Goal: Use online tool/utility

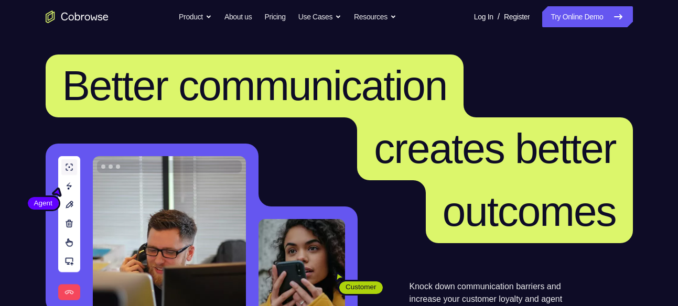
click at [559, 28] on nav "Go back Powerful, Flexible and Trustworthy. Avoid all extra friction for both A…" at bounding box center [339, 17] width 678 height 34
click at [561, 10] on link "Try Online Demo" at bounding box center [587, 16] width 90 height 21
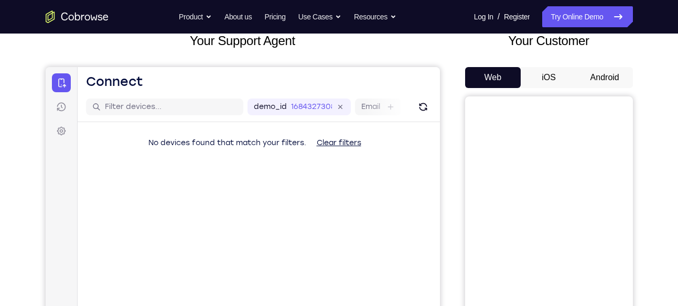
click at [607, 86] on button "Android" at bounding box center [605, 77] width 56 height 21
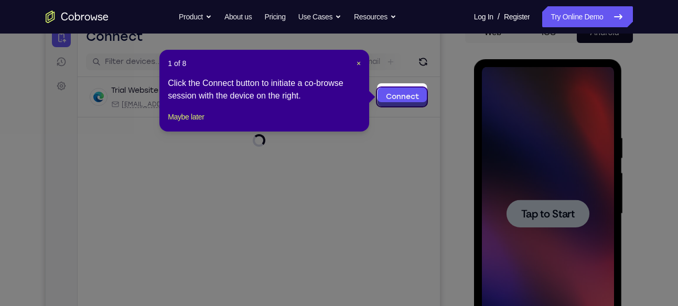
scroll to position [121, 0]
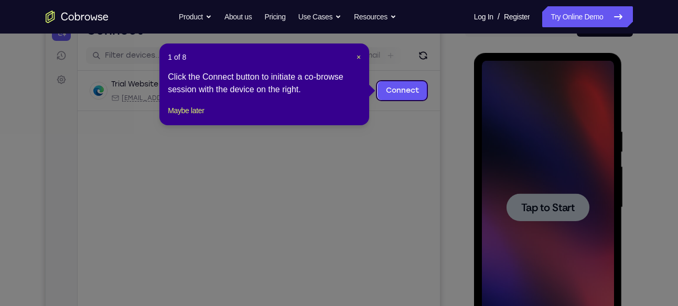
click at [562, 193] on icon at bounding box center [343, 153] width 686 height 306
click at [363, 56] on div "1 of 8 × Click the Connect button to initiate a co-browse session with the devi…" at bounding box center [264, 85] width 210 height 82
click at [362, 56] on div "1 of 8 × Click the Connect button to initiate a co-browse session with the devi…" at bounding box center [264, 85] width 210 height 82
drag, startPoint x: 362, startPoint y: 56, endPoint x: 354, endPoint y: 56, distance: 7.3
click at [354, 56] on div "1 of 8 × Click the Connect button to initiate a co-browse session with the devi…" at bounding box center [264, 85] width 210 height 82
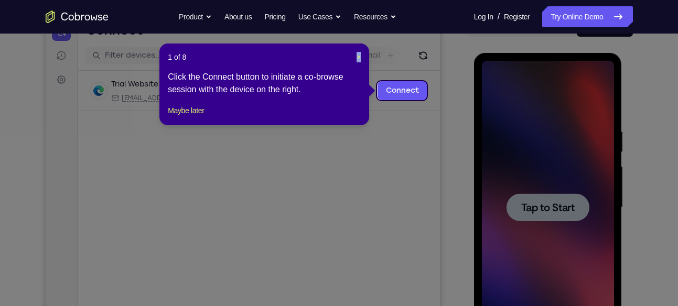
click at [354, 56] on header "1 of 8 ×" at bounding box center [264, 57] width 193 height 10
click at [356, 56] on span "×" at bounding box center [358, 57] width 4 height 8
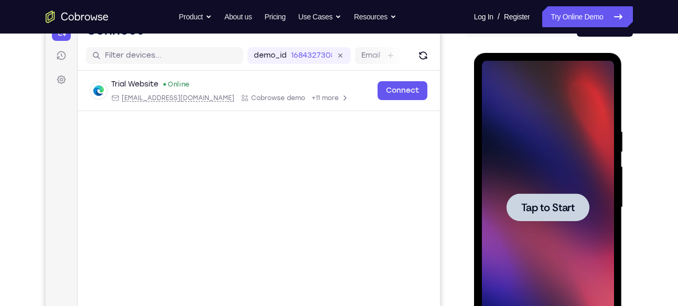
click at [544, 189] on div at bounding box center [548, 208] width 132 height 294
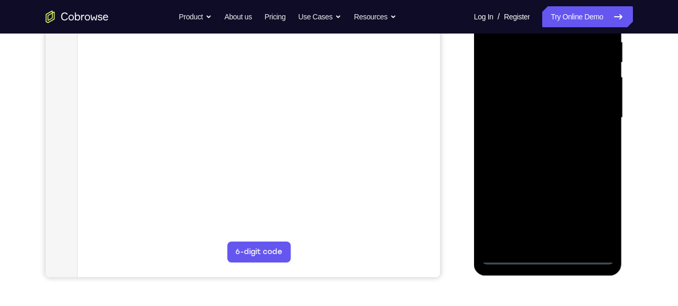
scroll to position [212, 0]
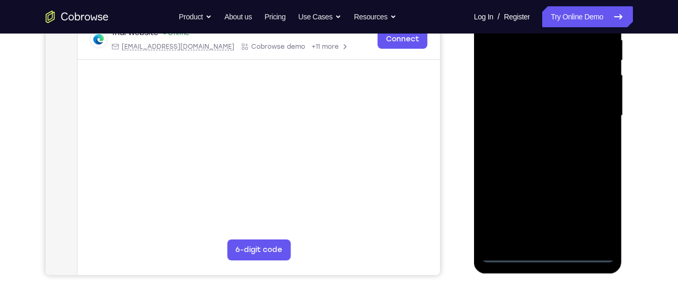
click at [546, 252] on div at bounding box center [548, 116] width 132 height 294
click at [599, 208] on div at bounding box center [548, 116] width 132 height 294
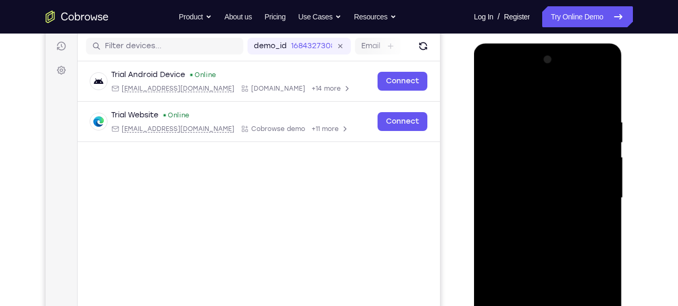
scroll to position [173, 0]
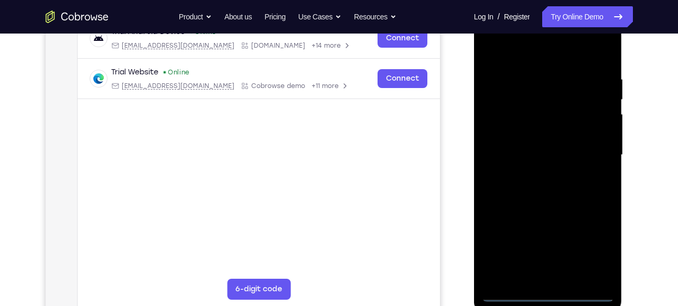
click at [495, 46] on div at bounding box center [548, 155] width 132 height 294
click at [505, 122] on div at bounding box center [548, 155] width 132 height 294
click at [514, 166] on div at bounding box center [548, 155] width 132 height 294
click at [504, 146] on div at bounding box center [548, 155] width 132 height 294
click at [505, 172] on div at bounding box center [548, 155] width 132 height 294
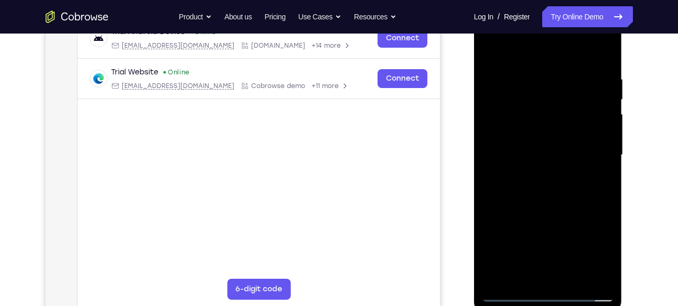
click at [530, 203] on div at bounding box center [548, 155] width 132 height 294
click at [504, 133] on div at bounding box center [548, 155] width 132 height 294
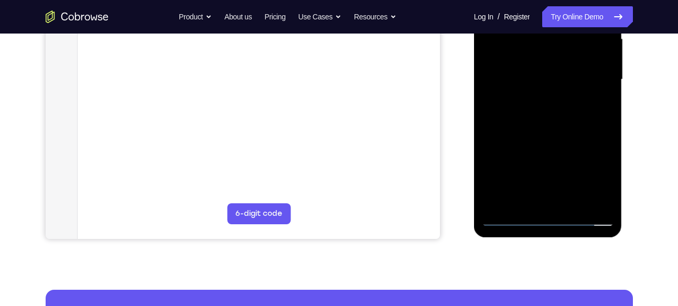
scroll to position [249, 0]
drag, startPoint x: 519, startPoint y: 154, endPoint x: 518, endPoint y: 107, distance: 46.7
click at [518, 107] on div at bounding box center [548, 79] width 132 height 294
click at [517, 196] on div at bounding box center [548, 79] width 132 height 294
click at [515, 58] on div at bounding box center [548, 79] width 132 height 294
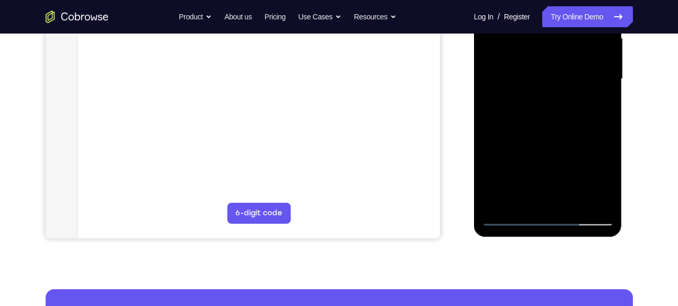
click at [532, 103] on div at bounding box center [548, 79] width 132 height 294
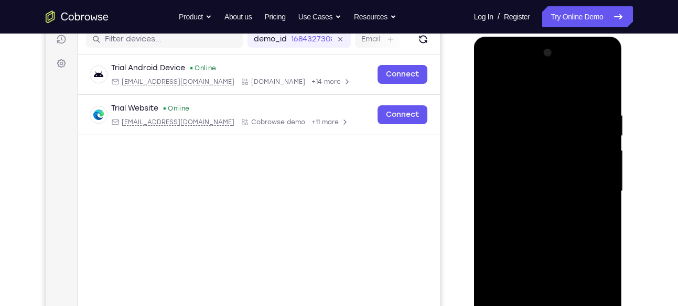
scroll to position [156, 0]
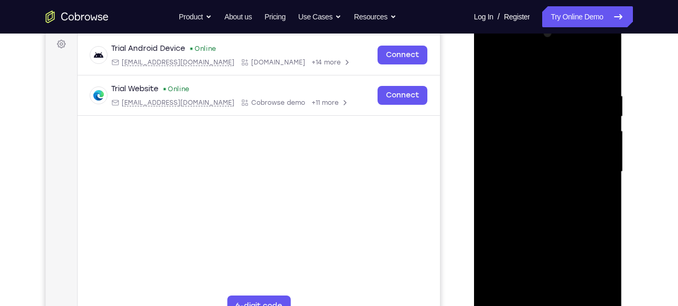
click at [592, 49] on div at bounding box center [548, 172] width 132 height 294
click at [489, 52] on div at bounding box center [548, 172] width 132 height 294
click at [593, 173] on div at bounding box center [548, 172] width 132 height 294
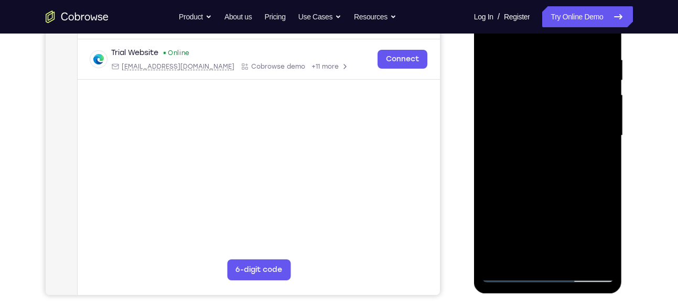
scroll to position [211, 0]
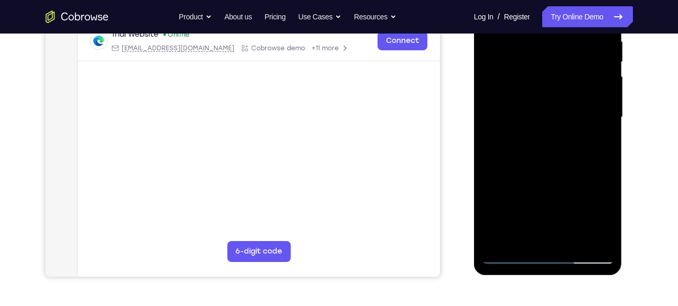
click at [533, 135] on div at bounding box center [548, 118] width 132 height 294
click at [540, 173] on div at bounding box center [548, 118] width 132 height 294
click at [528, 135] on div at bounding box center [548, 118] width 132 height 294
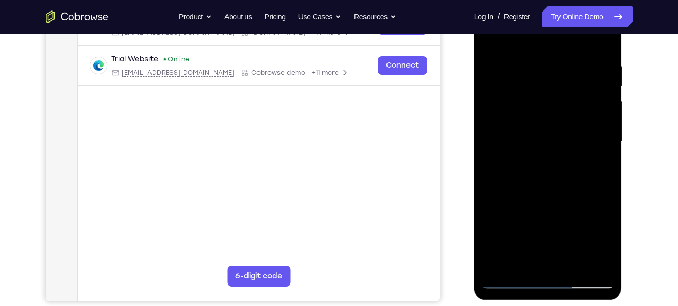
scroll to position [184, 0]
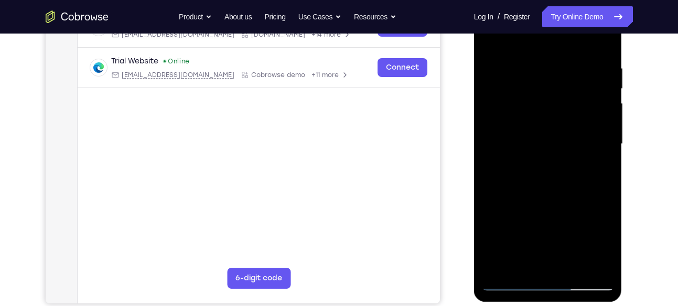
click at [523, 111] on div at bounding box center [548, 144] width 132 height 294
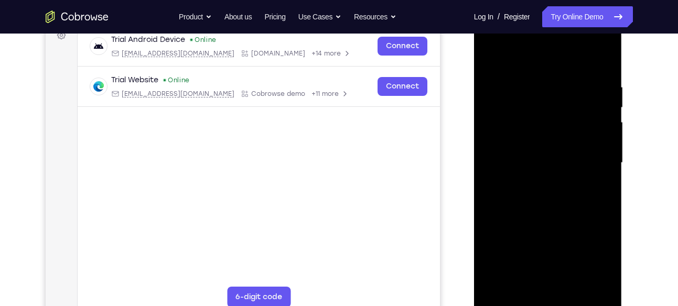
scroll to position [166, 0]
click at [516, 107] on div at bounding box center [548, 163] width 132 height 294
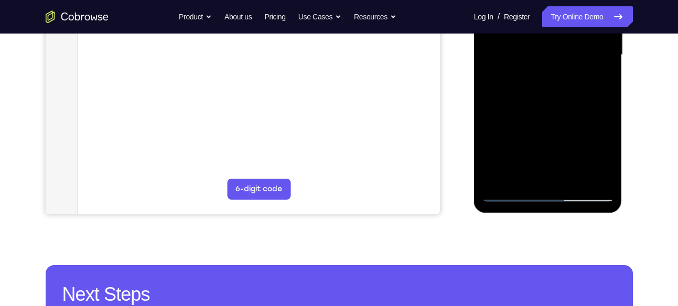
scroll to position [275, 0]
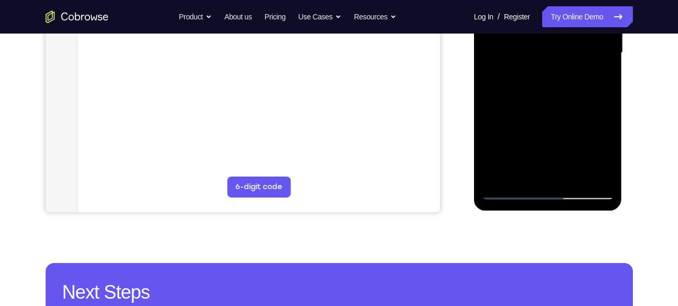
click at [552, 95] on div at bounding box center [548, 53] width 132 height 294
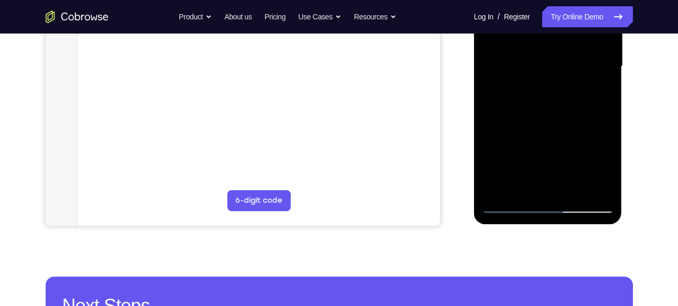
scroll to position [259, 0]
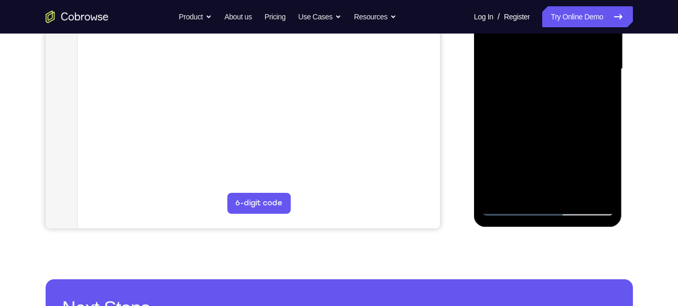
click at [573, 191] on div at bounding box center [548, 69] width 132 height 294
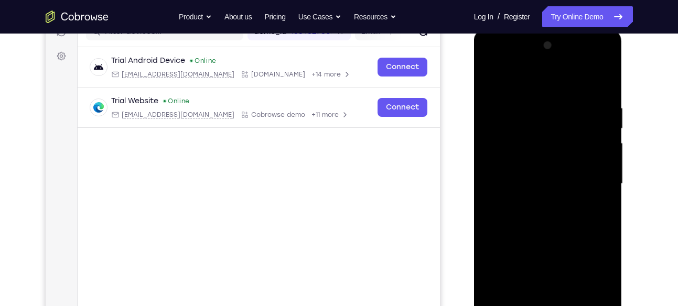
scroll to position [194, 0]
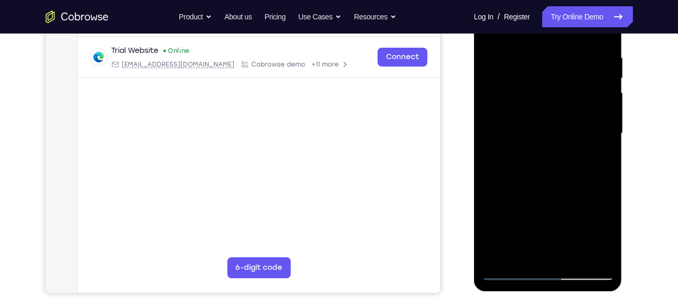
click at [545, 191] on div at bounding box center [548, 134] width 132 height 294
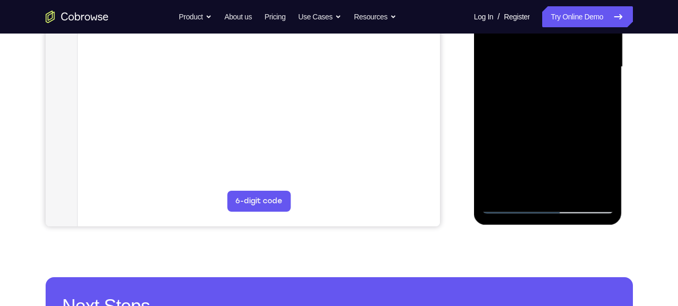
scroll to position [262, 0]
click at [509, 207] on div at bounding box center [548, 67] width 132 height 294
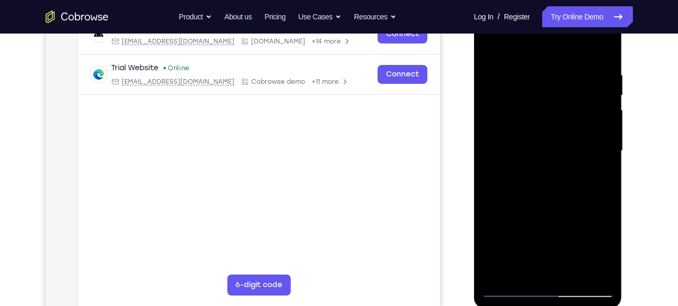
click at [566, 64] on div at bounding box center [548, 151] width 132 height 294
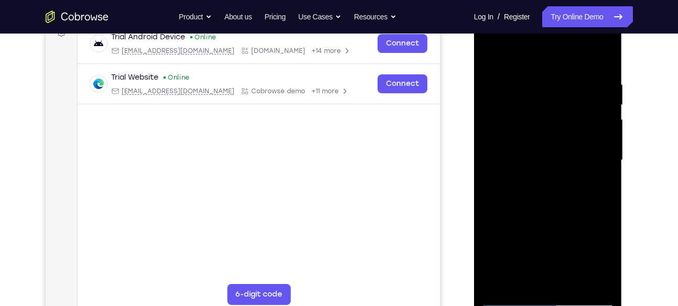
scroll to position [164, 0]
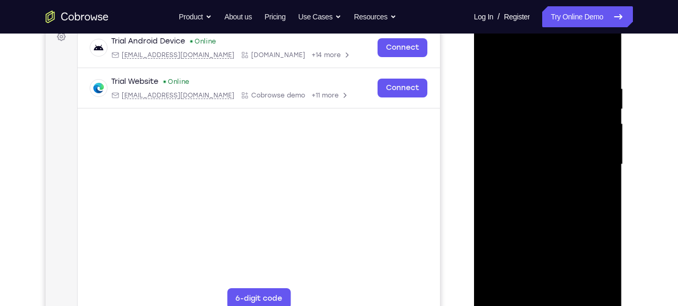
click at [600, 66] on div at bounding box center [548, 165] width 132 height 294
click at [605, 62] on div at bounding box center [548, 165] width 132 height 294
click at [491, 62] on div at bounding box center [548, 165] width 132 height 294
click at [526, 83] on div at bounding box center [548, 165] width 132 height 294
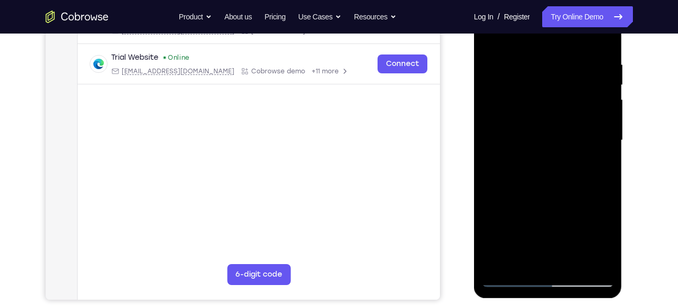
scroll to position [186, 0]
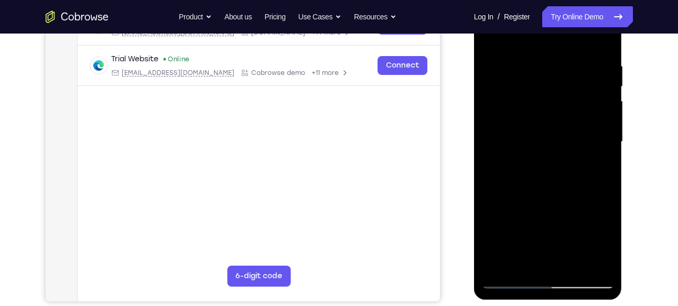
click at [606, 148] on div at bounding box center [548, 142] width 132 height 294
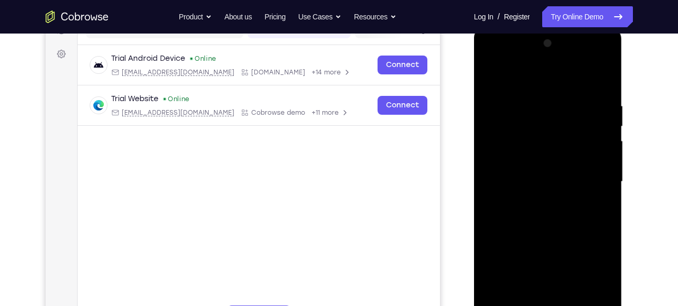
click at [606, 168] on div at bounding box center [548, 182] width 132 height 294
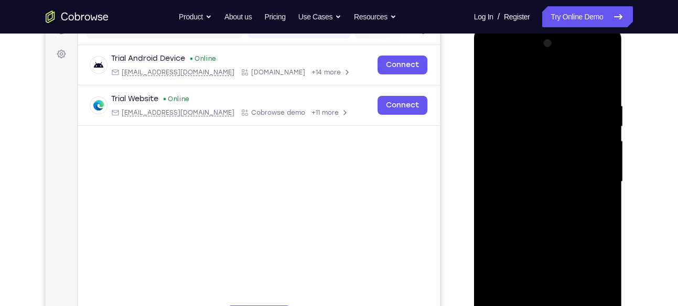
click at [606, 168] on div at bounding box center [548, 182] width 132 height 294
click at [601, 80] on div at bounding box center [548, 182] width 132 height 294
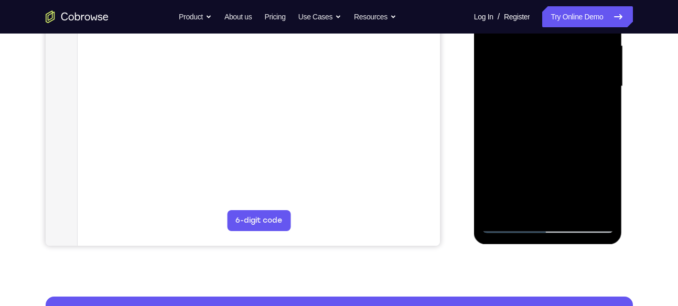
scroll to position [241, 0]
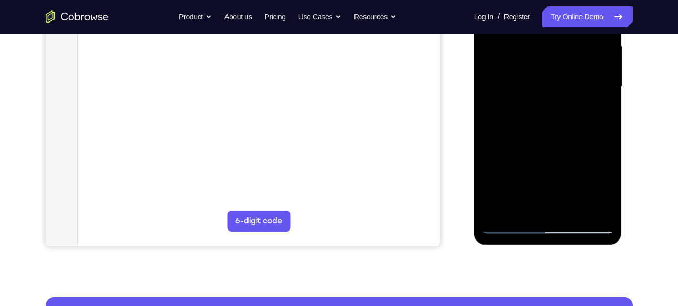
drag, startPoint x: 561, startPoint y: 166, endPoint x: 545, endPoint y: 72, distance: 95.2
click at [545, 72] on div at bounding box center [548, 87] width 132 height 294
drag, startPoint x: 556, startPoint y: 165, endPoint x: 545, endPoint y: 61, distance: 104.3
click at [545, 61] on div at bounding box center [548, 87] width 132 height 294
drag, startPoint x: 554, startPoint y: 128, endPoint x: 538, endPoint y: 35, distance: 95.1
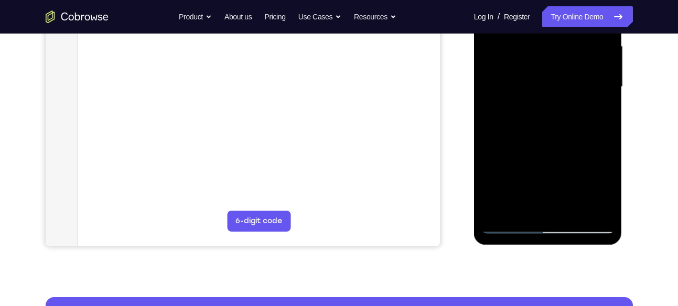
click at [538, 35] on div at bounding box center [548, 87] width 132 height 294
click at [539, 58] on div at bounding box center [548, 87] width 132 height 294
drag, startPoint x: 559, startPoint y: 175, endPoint x: 547, endPoint y: 67, distance: 108.6
click at [547, 67] on div at bounding box center [548, 87] width 132 height 294
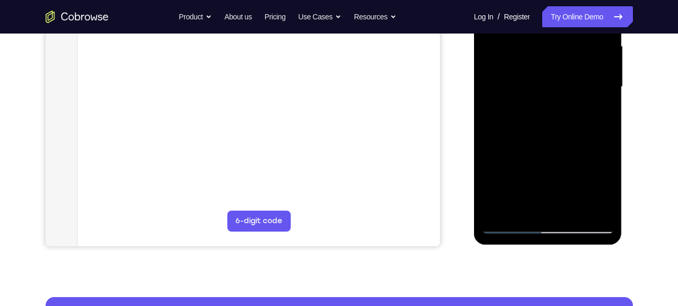
drag, startPoint x: 559, startPoint y: 148, endPoint x: 549, endPoint y: 42, distance: 106.4
click at [549, 42] on div at bounding box center [548, 87] width 132 height 294
drag, startPoint x: 566, startPoint y: 185, endPoint x: 556, endPoint y: 81, distance: 103.7
click at [556, 81] on div at bounding box center [548, 87] width 132 height 294
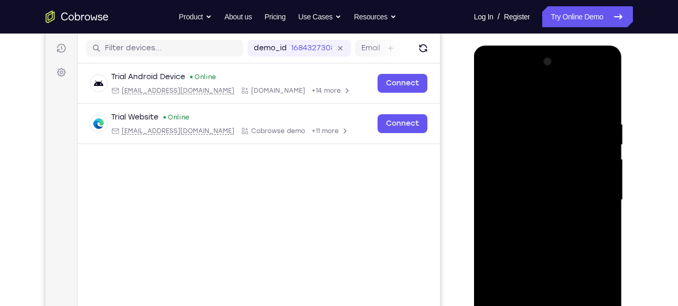
scroll to position [127, 0]
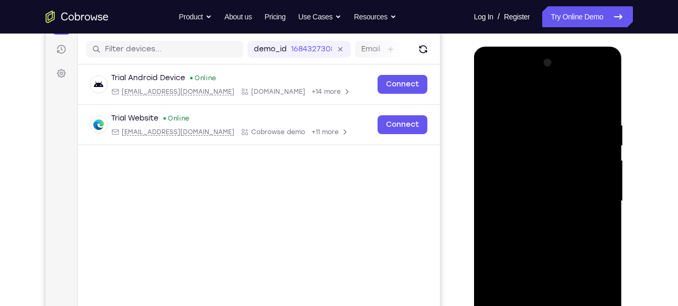
click at [590, 76] on div at bounding box center [548, 202] width 132 height 294
click at [517, 93] on div at bounding box center [548, 202] width 132 height 294
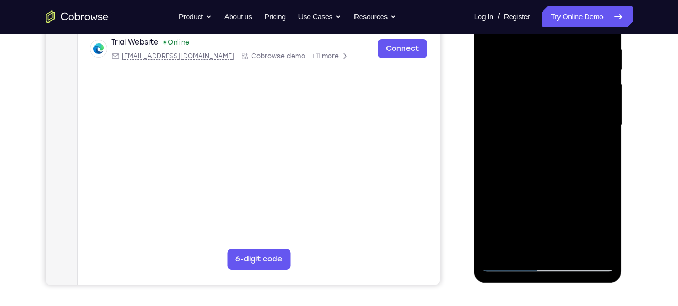
scroll to position [236, 0]
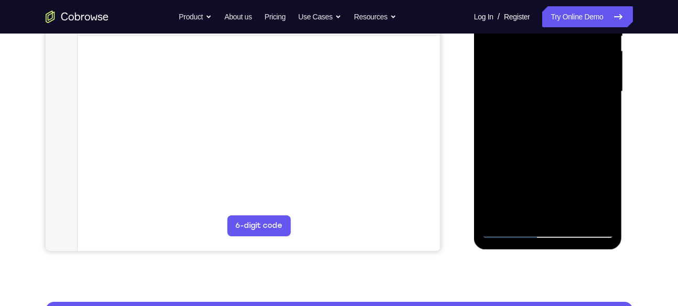
drag, startPoint x: 576, startPoint y: 148, endPoint x: 562, endPoint y: 83, distance: 66.4
click at [562, 83] on div at bounding box center [548, 92] width 132 height 294
drag, startPoint x: 571, startPoint y: 163, endPoint x: 557, endPoint y: 100, distance: 64.9
click at [557, 100] on div at bounding box center [548, 92] width 132 height 294
drag, startPoint x: 505, startPoint y: 150, endPoint x: 513, endPoint y: 127, distance: 24.2
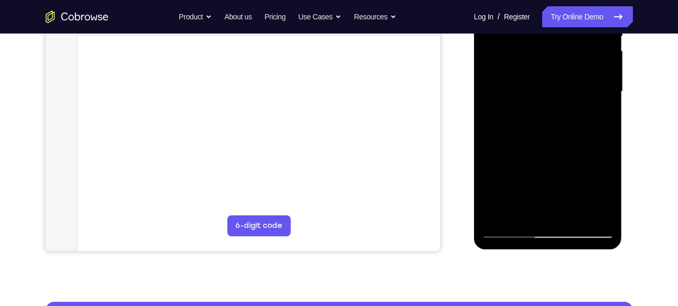
click at [513, 127] on div at bounding box center [548, 92] width 132 height 294
click at [582, 148] on div at bounding box center [548, 92] width 132 height 294
click at [544, 127] on div at bounding box center [548, 92] width 132 height 294
click at [529, 100] on div at bounding box center [548, 92] width 132 height 294
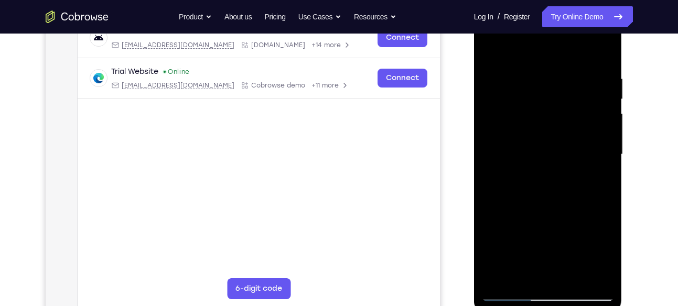
scroll to position [174, 0]
drag, startPoint x: 553, startPoint y: 125, endPoint x: 551, endPoint y: 187, distance: 62.4
click at [551, 187] on div at bounding box center [548, 154] width 132 height 294
drag, startPoint x: 571, startPoint y: 109, endPoint x: 575, endPoint y: 212, distance: 103.3
click at [575, 212] on div at bounding box center [548, 154] width 132 height 294
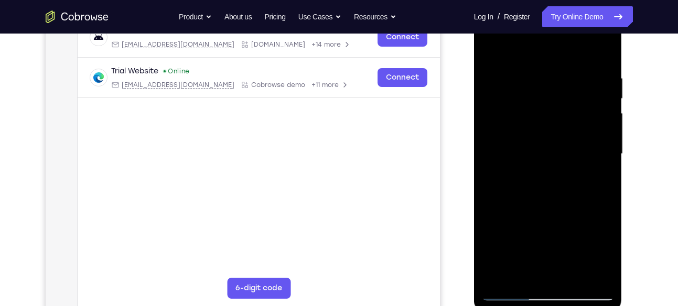
click at [584, 66] on div at bounding box center [548, 154] width 132 height 294
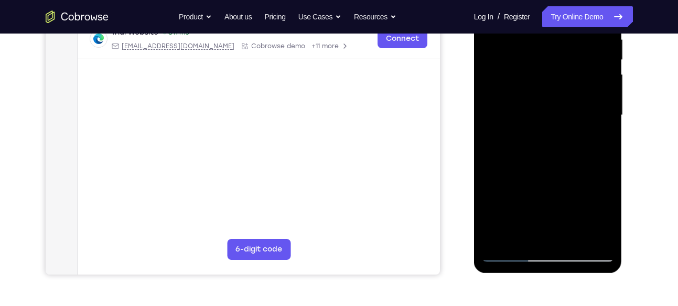
scroll to position [213, 0]
click at [548, 91] on div at bounding box center [548, 115] width 132 height 294
click at [529, 208] on div at bounding box center [548, 115] width 132 height 294
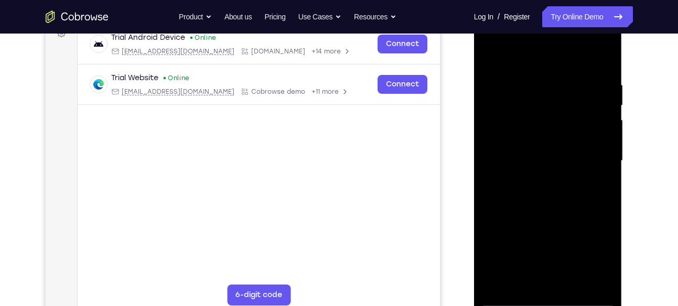
scroll to position [167, 0]
click at [490, 56] on div at bounding box center [548, 162] width 132 height 294
drag, startPoint x: 558, startPoint y: 166, endPoint x: 548, endPoint y: 89, distance: 77.7
click at [548, 89] on div at bounding box center [548, 162] width 132 height 294
drag, startPoint x: 549, startPoint y: 153, endPoint x: 541, endPoint y: 80, distance: 73.8
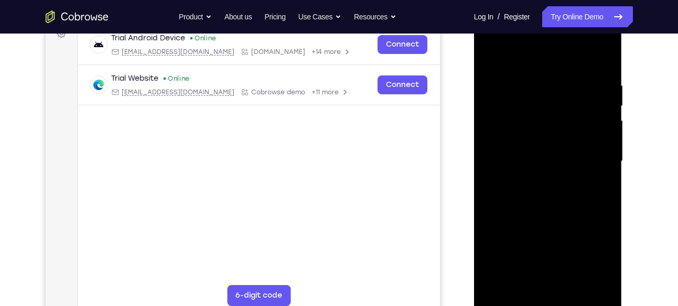
click at [541, 80] on div at bounding box center [548, 162] width 132 height 294
drag, startPoint x: 541, startPoint y: 93, endPoint x: 558, endPoint y: 235, distance: 143.0
click at [558, 235] on div at bounding box center [548, 162] width 132 height 294
click at [498, 57] on div at bounding box center [548, 162] width 132 height 294
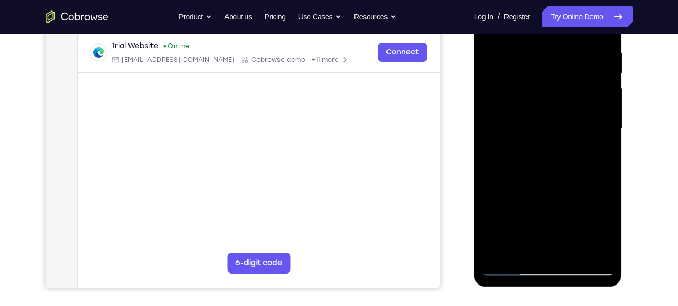
scroll to position [201, 0]
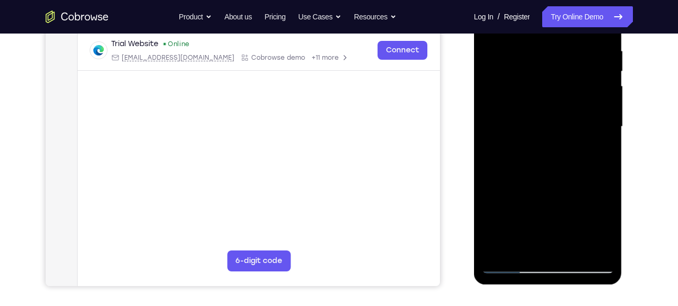
click at [570, 194] on div at bounding box center [548, 127] width 132 height 294
drag, startPoint x: 568, startPoint y: 188, endPoint x: 567, endPoint y: 68, distance: 119.5
click at [567, 68] on div at bounding box center [548, 127] width 132 height 294
drag, startPoint x: 567, startPoint y: 171, endPoint x: 558, endPoint y: 73, distance: 98.5
click at [558, 73] on div at bounding box center [548, 127] width 132 height 294
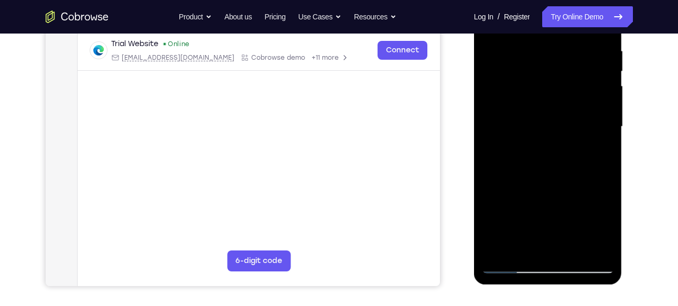
drag, startPoint x: 567, startPoint y: 159, endPoint x: 561, endPoint y: 57, distance: 102.4
click at [561, 57] on div at bounding box center [548, 127] width 132 height 294
drag, startPoint x: 566, startPoint y: 162, endPoint x: 558, endPoint y: 45, distance: 117.1
click at [558, 45] on div at bounding box center [548, 127] width 132 height 294
drag, startPoint x: 567, startPoint y: 166, endPoint x: 563, endPoint y: 57, distance: 109.1
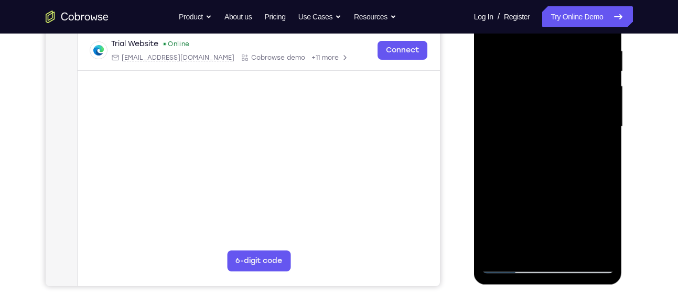
click at [563, 57] on div at bounding box center [548, 127] width 132 height 294
drag, startPoint x: 559, startPoint y: 183, endPoint x: 560, endPoint y: 62, distance: 120.6
click at [560, 62] on div at bounding box center [548, 127] width 132 height 294
drag, startPoint x: 573, startPoint y: 156, endPoint x: 563, endPoint y: 52, distance: 104.3
click at [563, 52] on div at bounding box center [548, 127] width 132 height 294
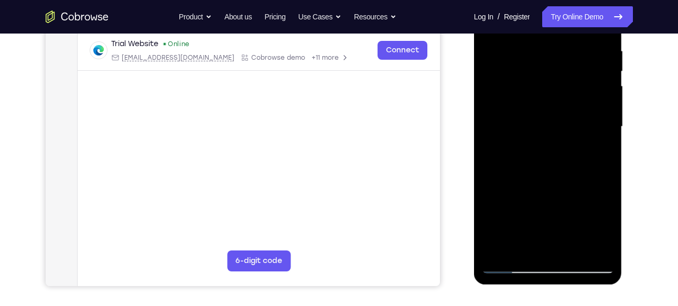
drag, startPoint x: 559, startPoint y: 78, endPoint x: 572, endPoint y: 213, distance: 136.4
click at [572, 213] on div at bounding box center [548, 127] width 132 height 294
drag, startPoint x: 560, startPoint y: 168, endPoint x: 550, endPoint y: 52, distance: 116.3
click at [550, 52] on div at bounding box center [548, 127] width 132 height 294
drag, startPoint x: 558, startPoint y: 175, endPoint x: 550, endPoint y: 55, distance: 120.3
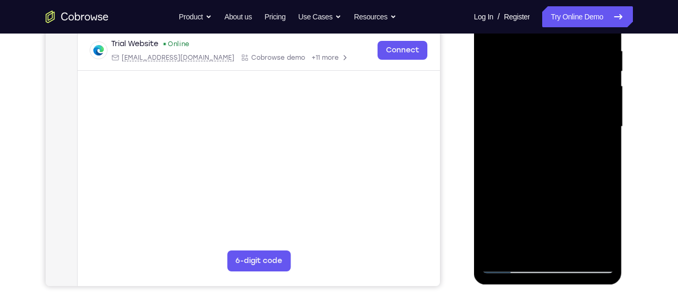
click at [550, 55] on div at bounding box center [548, 127] width 132 height 294
drag, startPoint x: 558, startPoint y: 181, endPoint x: 557, endPoint y: 64, distance: 116.4
click at [557, 64] on div at bounding box center [548, 127] width 132 height 294
drag, startPoint x: 559, startPoint y: 202, endPoint x: 559, endPoint y: 78, distance: 123.7
click at [559, 78] on div at bounding box center [548, 127] width 132 height 294
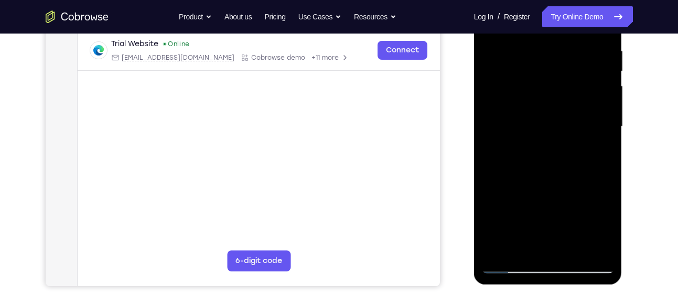
drag, startPoint x: 557, startPoint y: 167, endPoint x: 559, endPoint y: 86, distance: 81.3
click at [559, 86] on div at bounding box center [548, 127] width 132 height 294
